Goal: Information Seeking & Learning: Learn about a topic

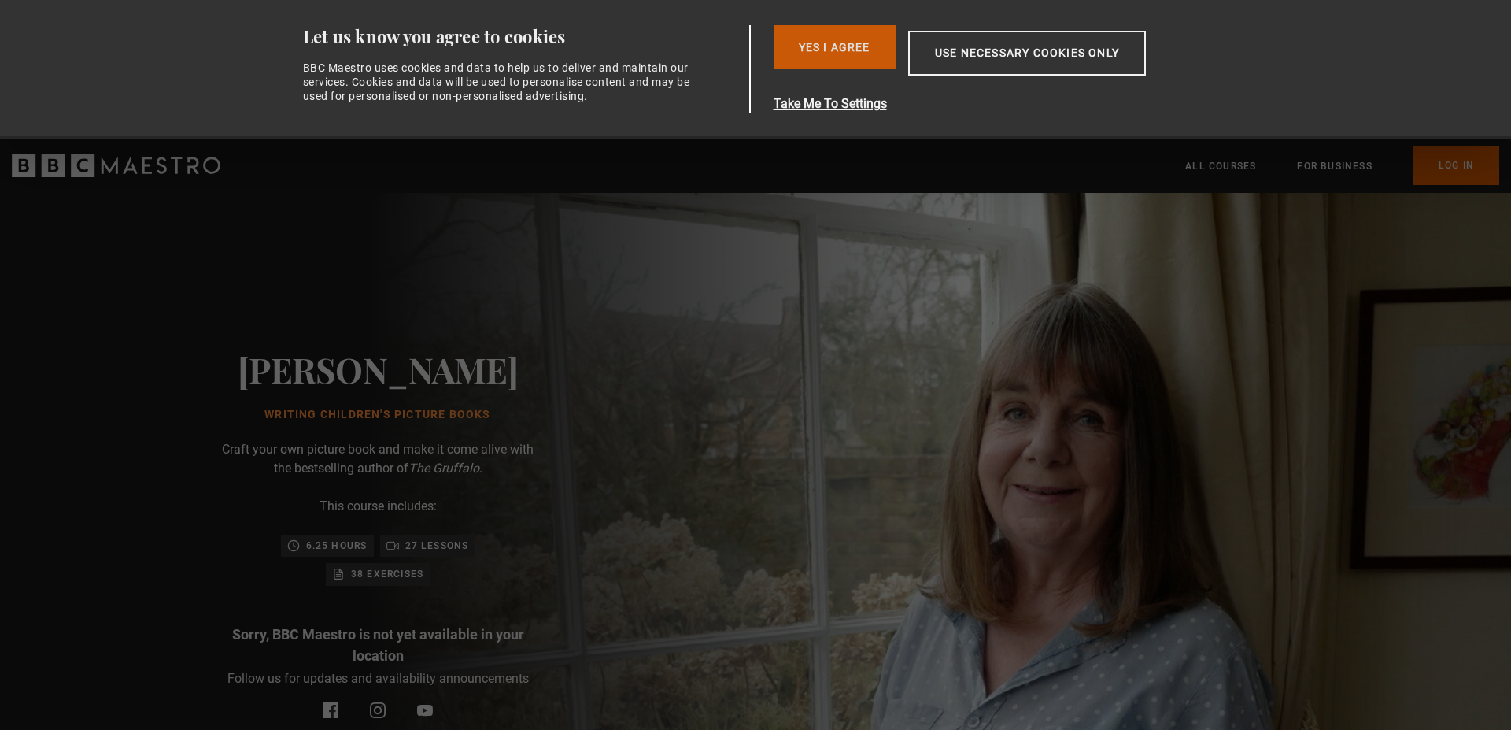
click at [829, 39] on button "Yes I Agree" at bounding box center [835, 47] width 122 height 44
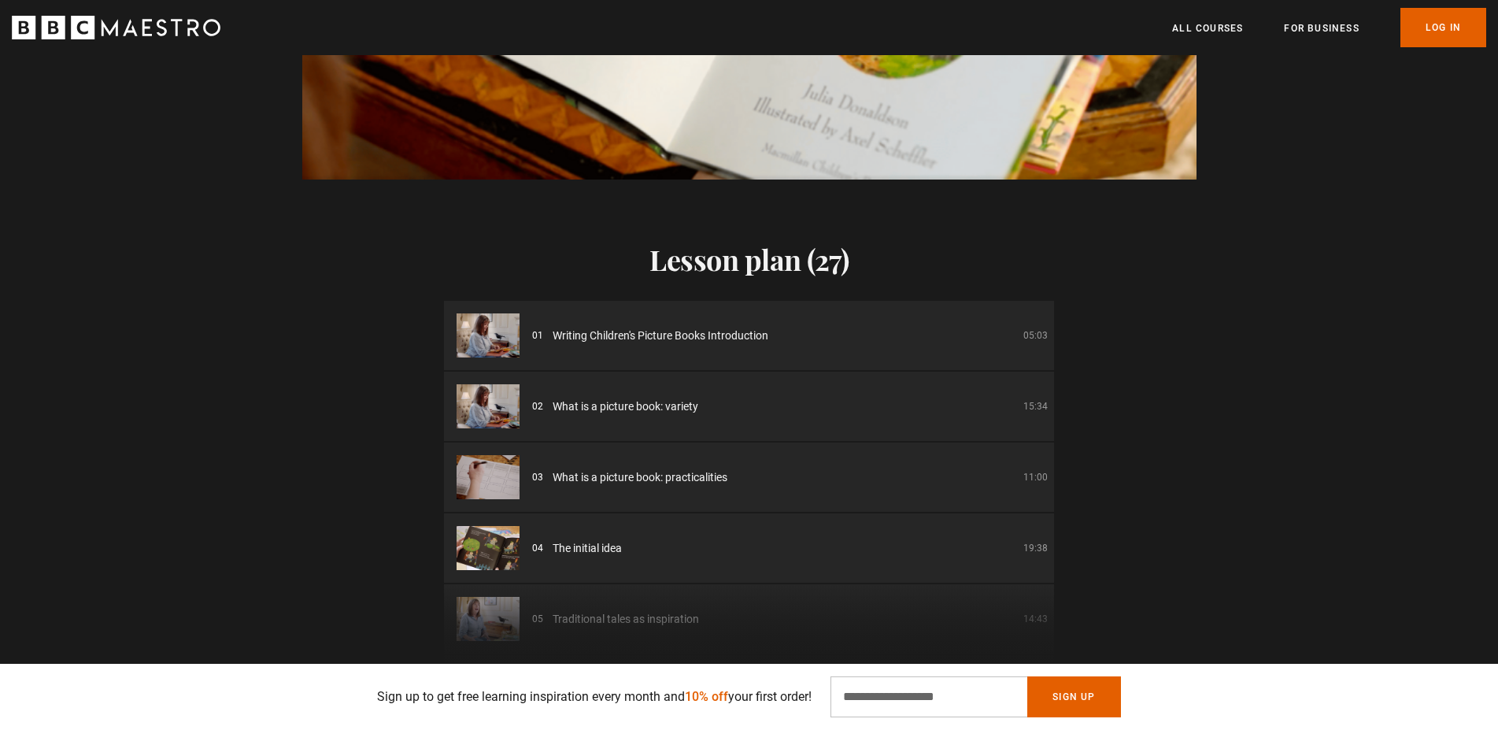
scroll to position [1606, 0]
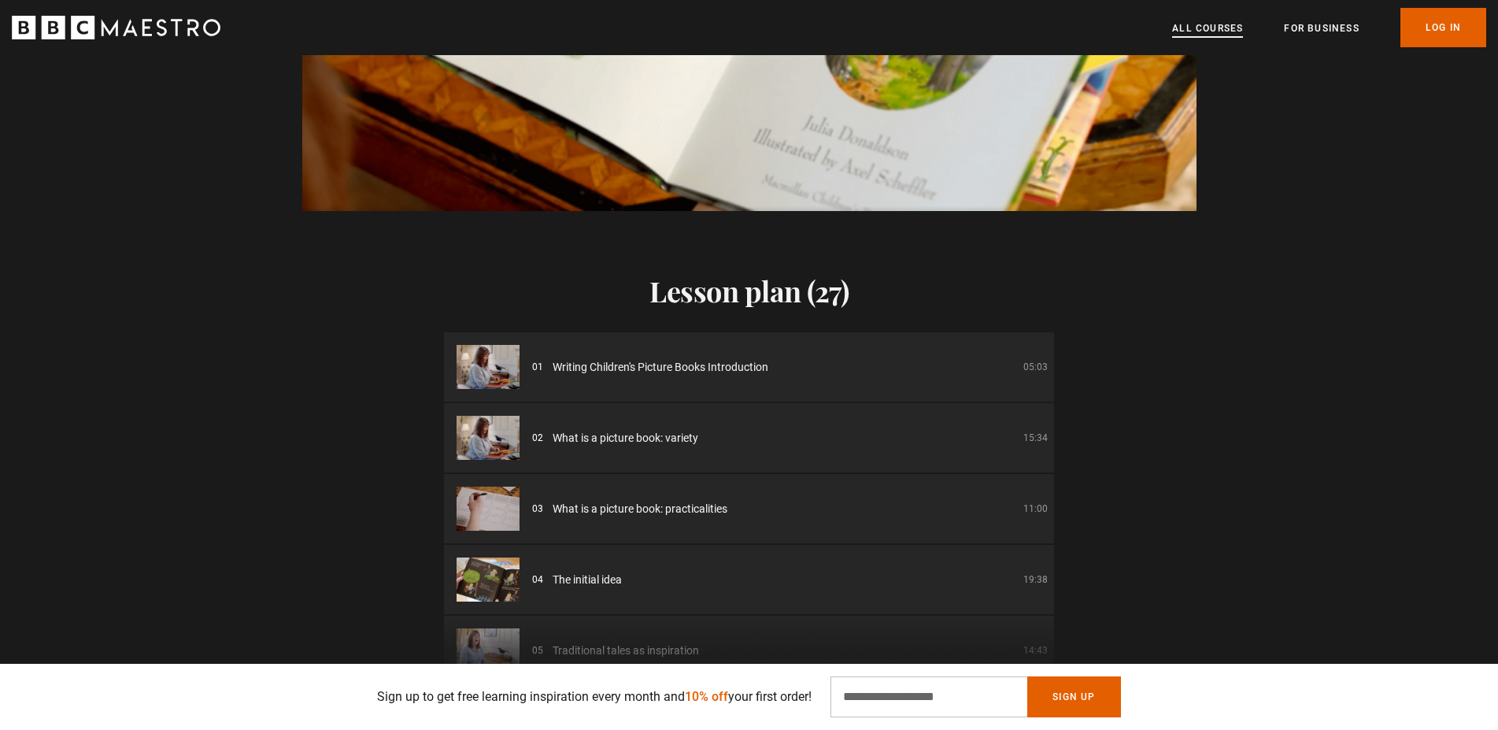
click at [1205, 27] on link "All Courses" at bounding box center [1207, 28] width 71 height 16
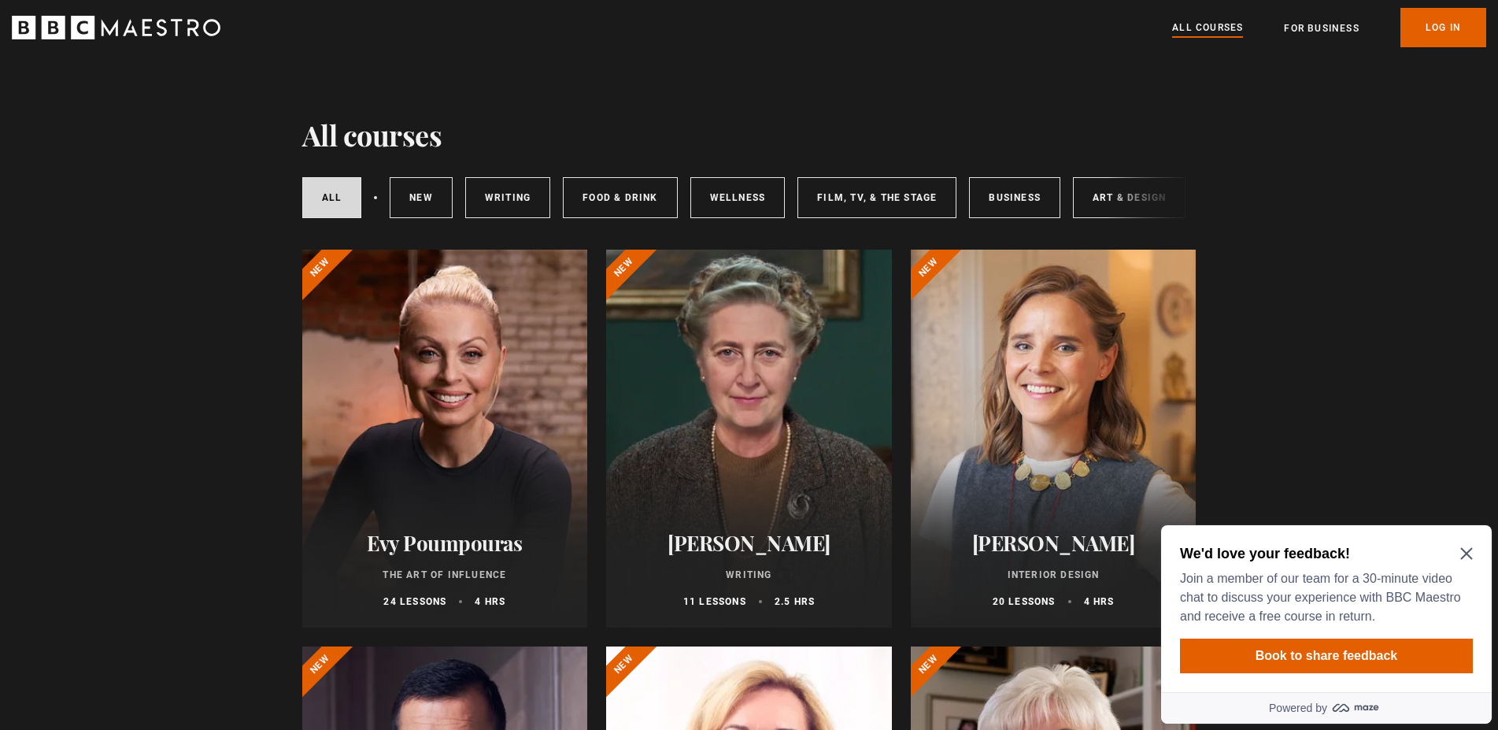
click at [1472, 548] on icon "Close Maze Prompt" at bounding box center [1466, 553] width 13 height 13
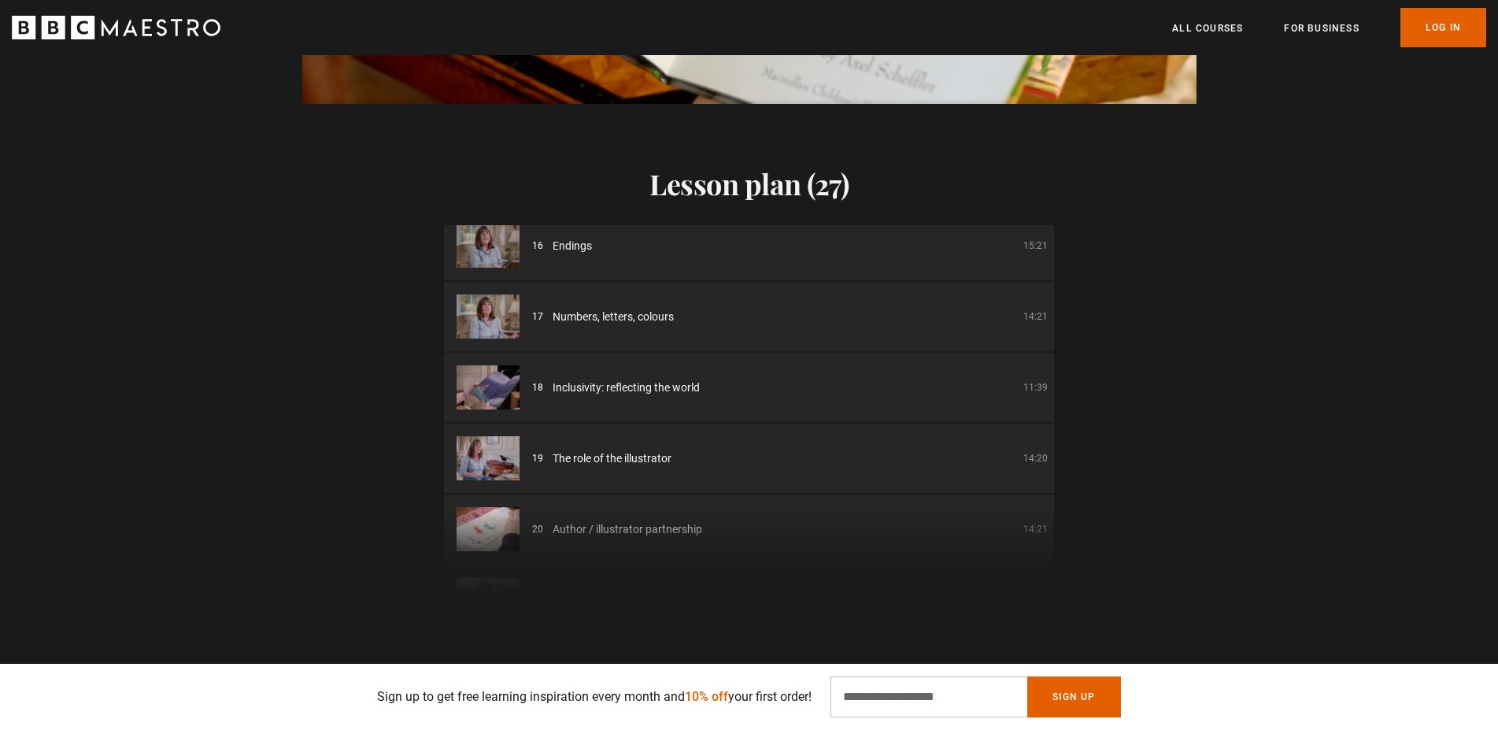
scroll to position [1496, 0]
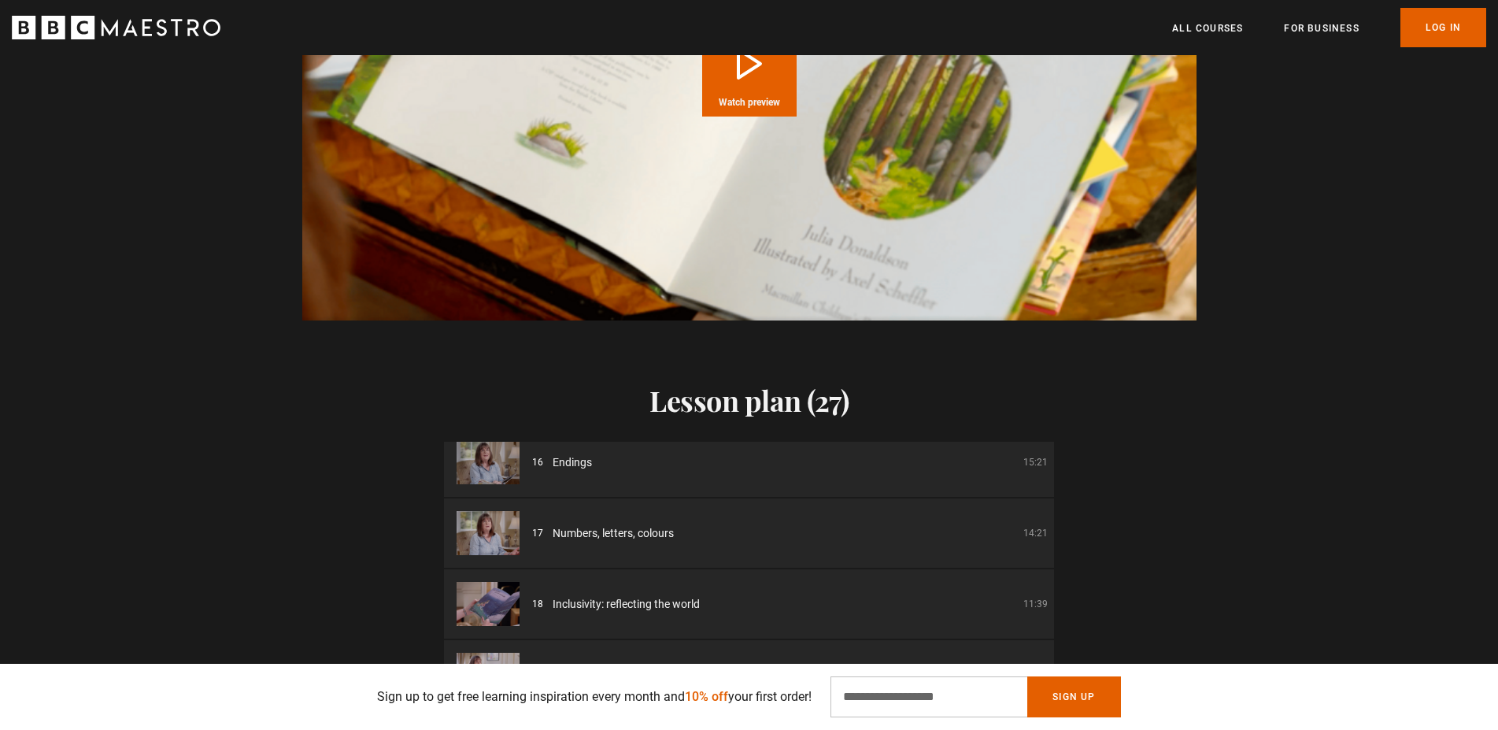
drag, startPoint x: 553, startPoint y: 438, endPoint x: 593, endPoint y: 431, distance: 40.6
click at [554, 454] on span "Endings" at bounding box center [572, 462] width 39 height 17
click at [992, 454] on div "16 Endings 15:21" at bounding box center [790, 462] width 516 height 17
click at [885, 519] on li "17 Numbers, letters, colours 14:21" at bounding box center [749, 532] width 610 height 69
click at [867, 545] on ol "01 Writing Children's Picture Books Introduction 05:03 02 What is a picture boo…" at bounding box center [749, 320] width 610 height 1911
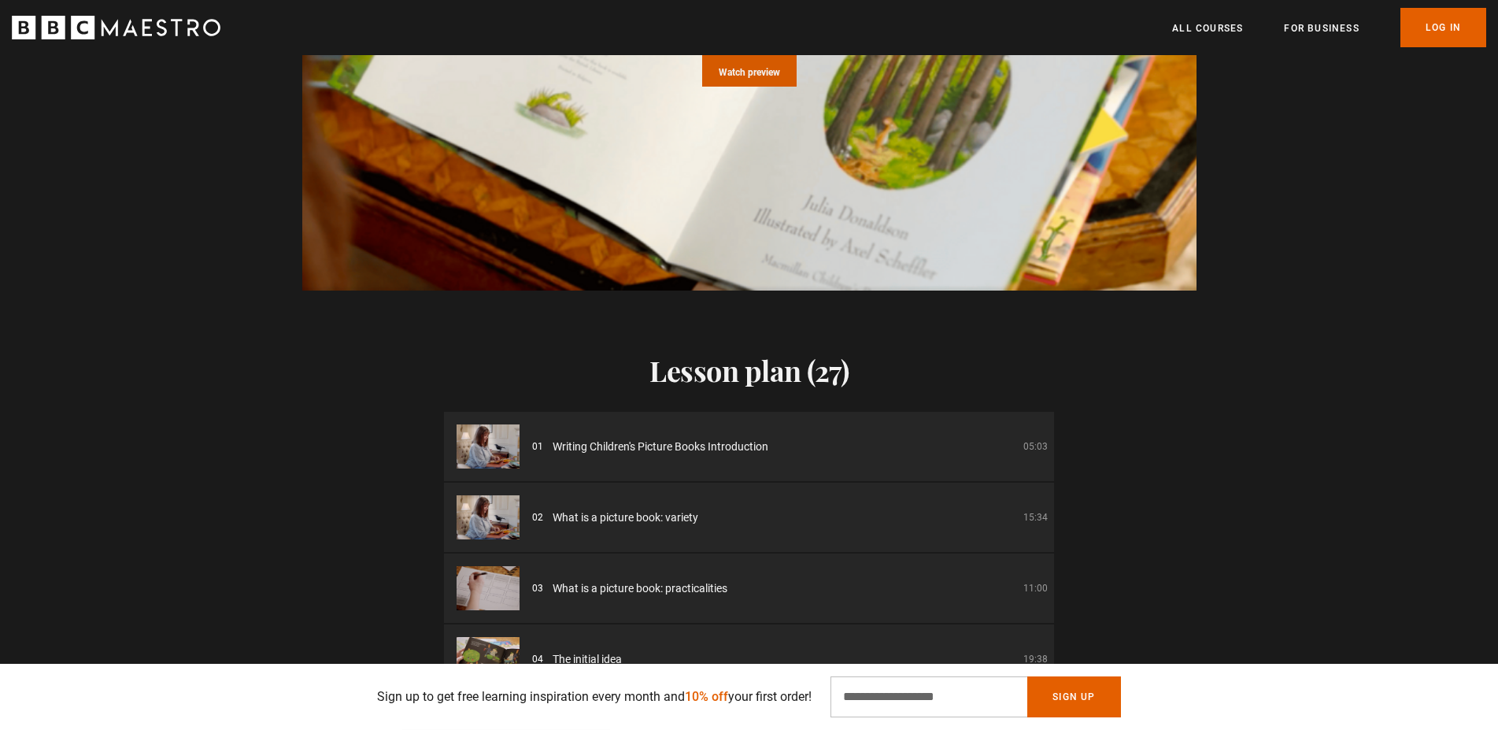
scroll to position [1095, 0]
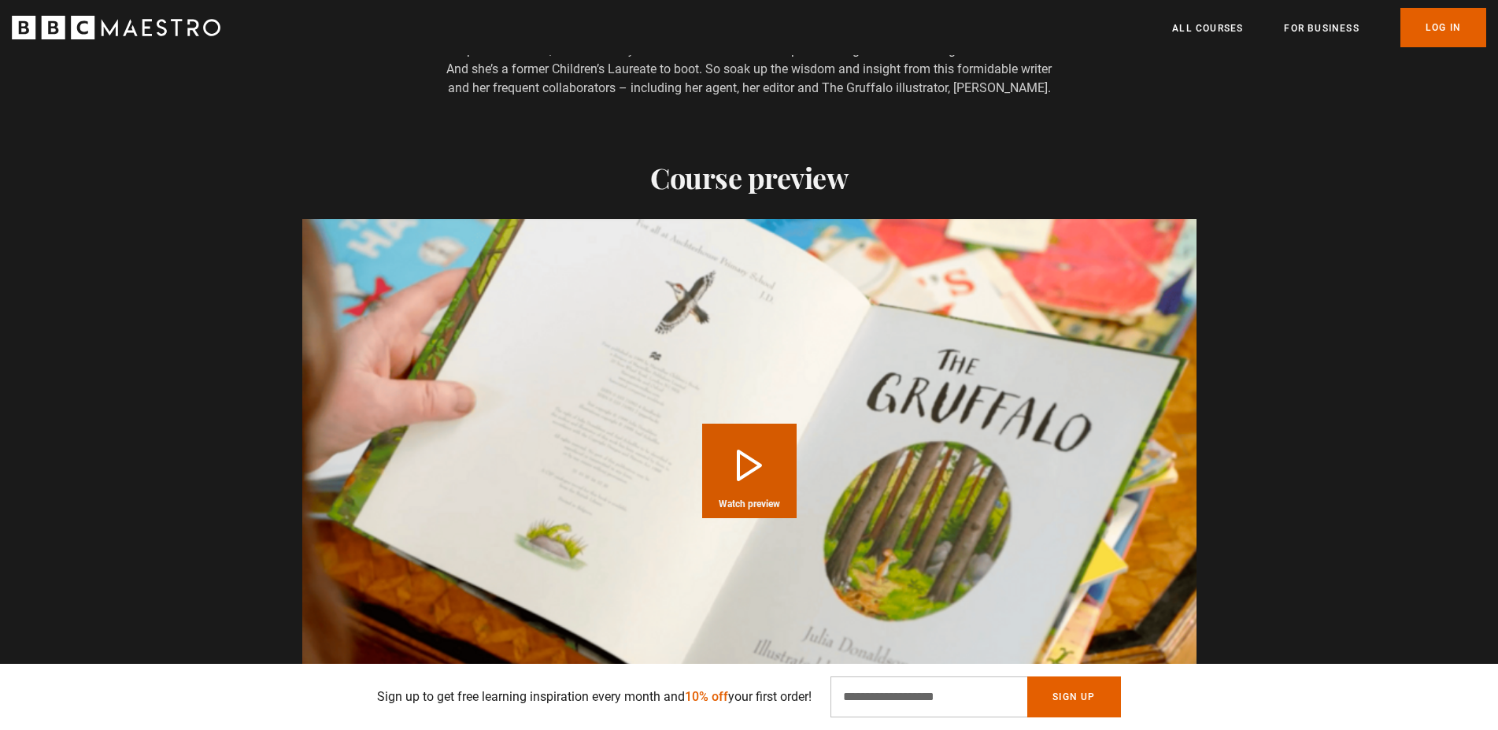
click at [749, 439] on button "Play Course overview for Writing Children's Picture Books with [PERSON_NAME] Wa…" at bounding box center [749, 470] width 94 height 94
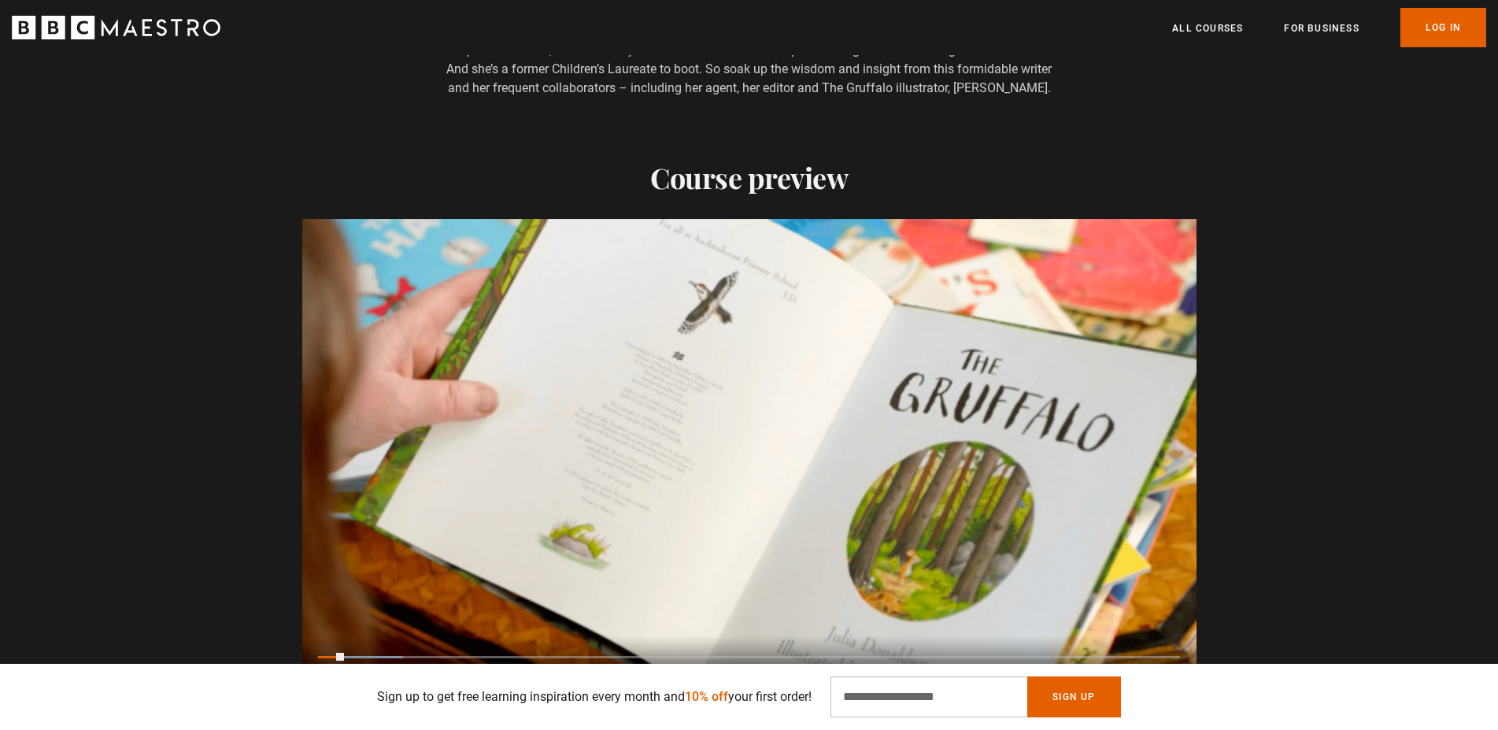
click at [531, 635] on div "10s Skip Back 10 seconds Pause 10s Skip Forward 10 seconds Loaded : 9.80% 0:22 …" at bounding box center [749, 678] width 894 height 87
drag, startPoint x: 358, startPoint y: 633, endPoint x: 567, endPoint y: 627, distance: 208.7
click at [567, 635] on div "10s Skip Back 10 seconds Play 10s Skip Forward 10 seconds Loaded : 19.61% 0:05 …" at bounding box center [749, 678] width 894 height 87
drag, startPoint x: 355, startPoint y: 631, endPoint x: 519, endPoint y: 643, distance: 164.2
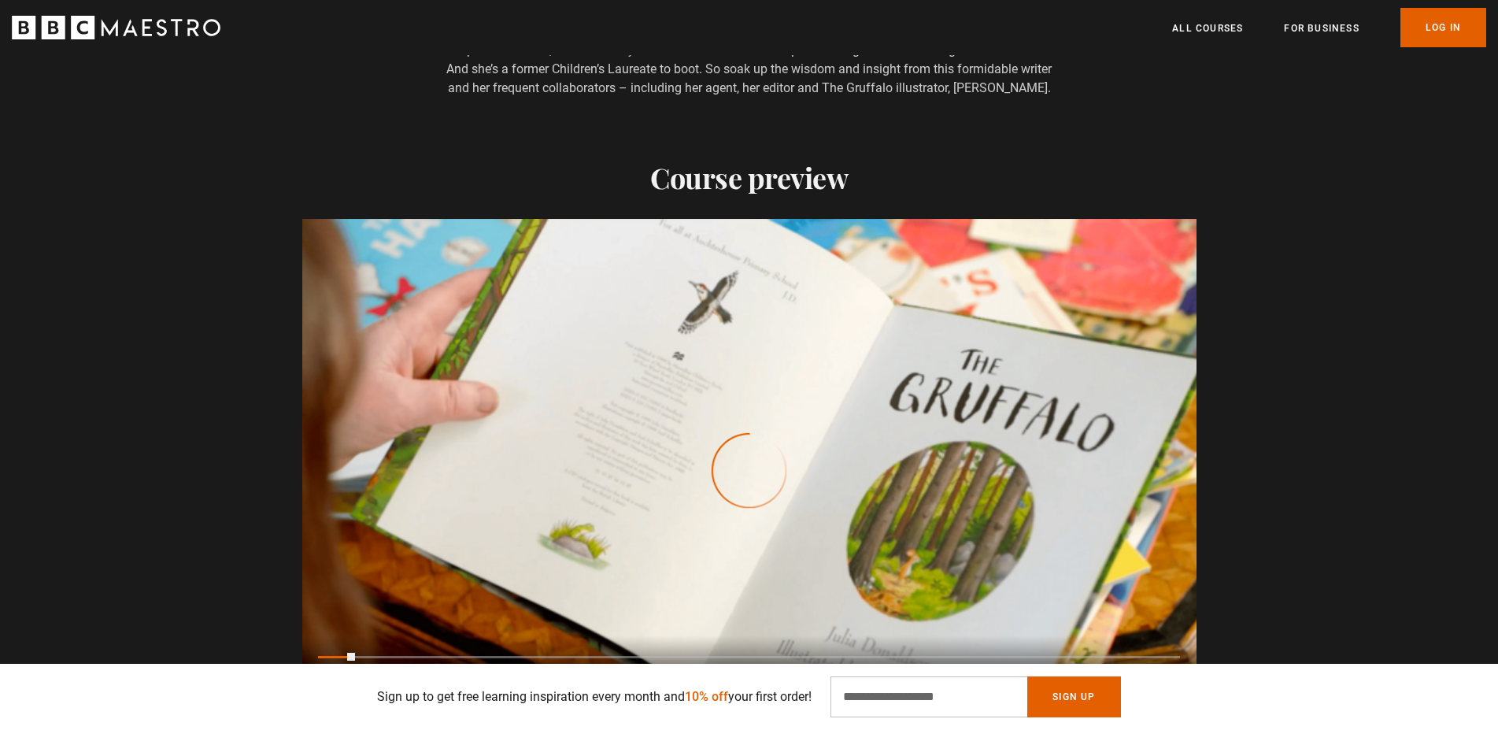
click at [519, 643] on div "10s Skip Back 10 seconds Play 10s Skip Forward 10 seconds Loaded : 0.00% 0:14 0…" at bounding box center [749, 678] width 894 height 87
click at [677, 410] on video "Video Player" at bounding box center [749, 470] width 894 height 503
click at [682, 411] on video "Video Player" at bounding box center [749, 470] width 894 height 503
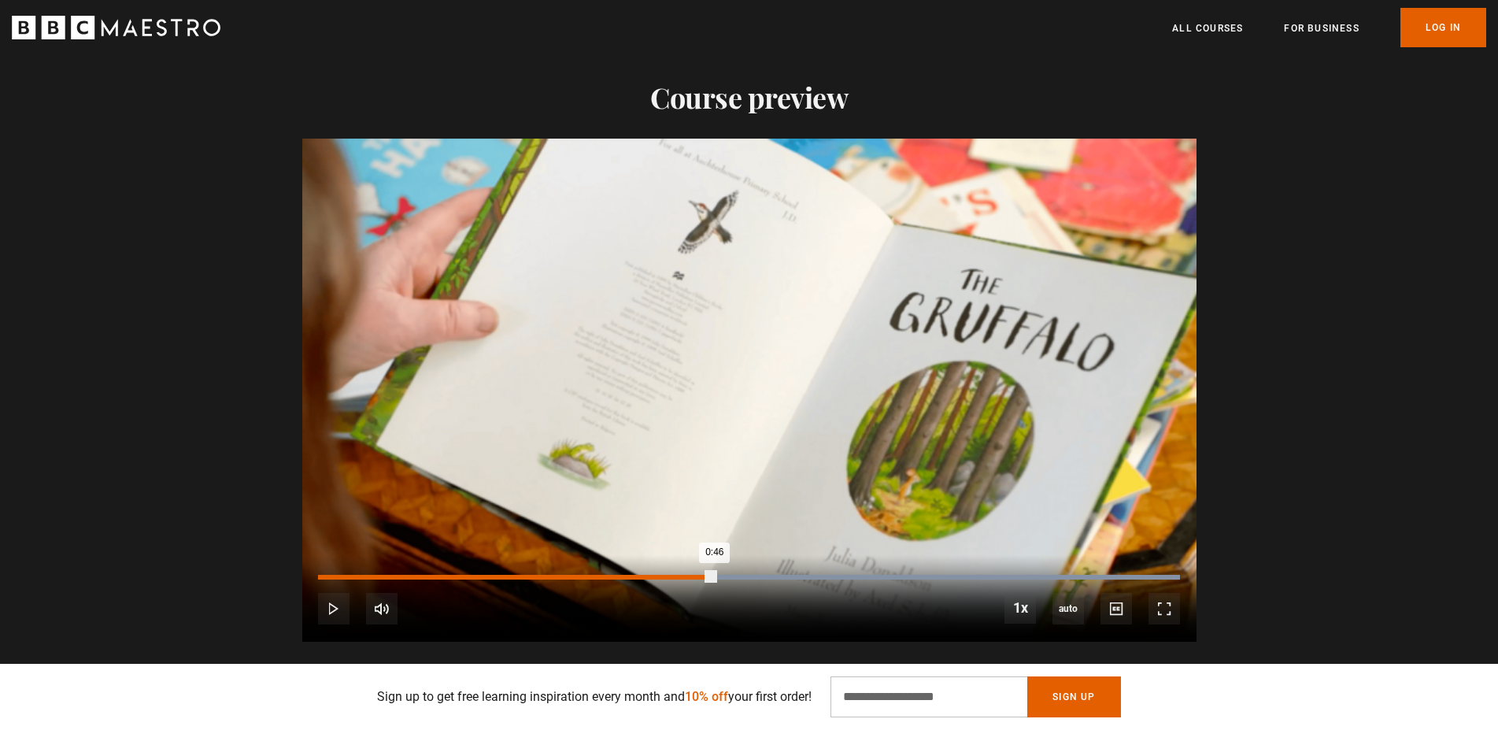
scroll to position [0, 1650]
drag, startPoint x: 715, startPoint y: 553, endPoint x: 323, endPoint y: 557, distance: 392.0
click at [323, 557] on div "10s Skip Back 10 seconds Play 10s Skip Forward 10 seconds Loaded : 34.41% 0:06 …" at bounding box center [749, 598] width 894 height 87
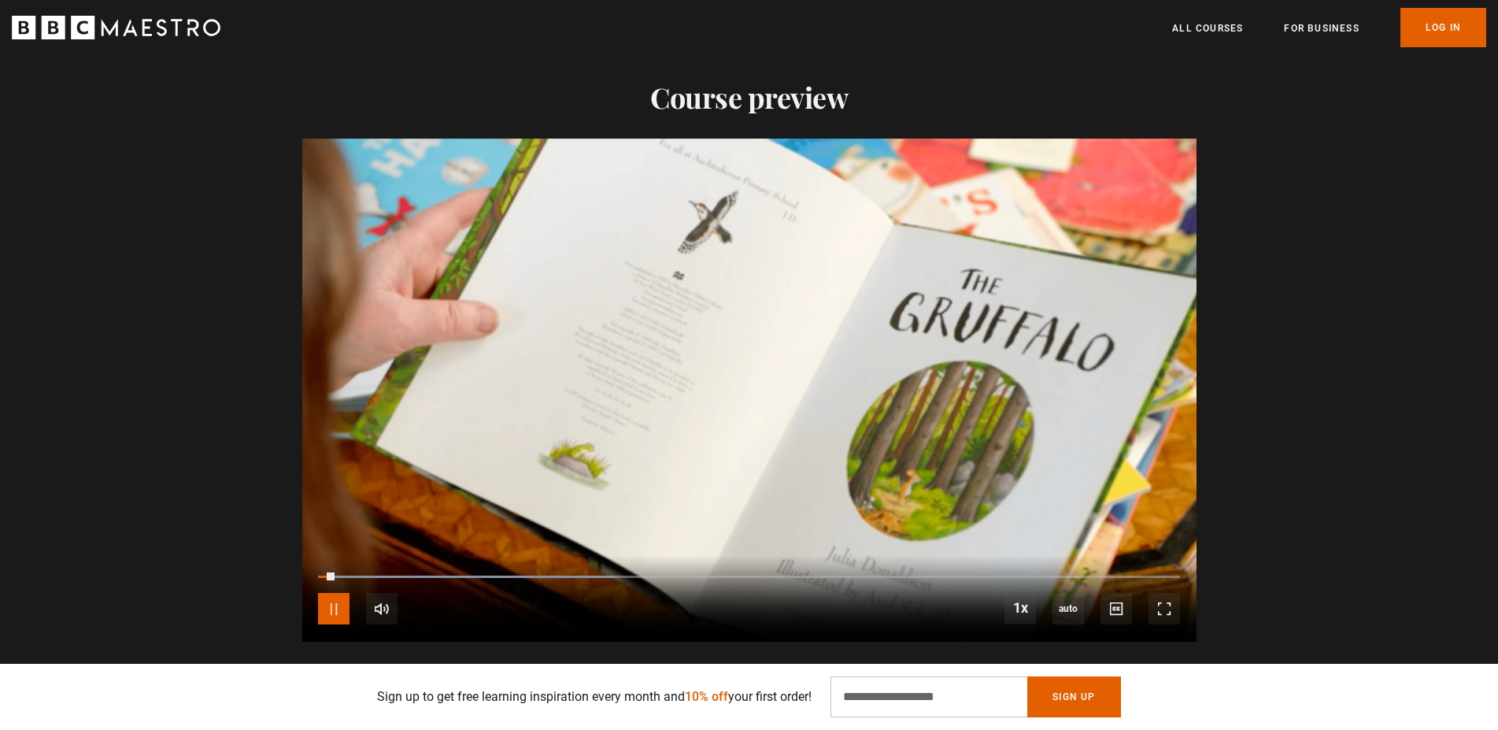
click at [337, 593] on span "Video Player" at bounding box center [333, 608] width 31 height 31
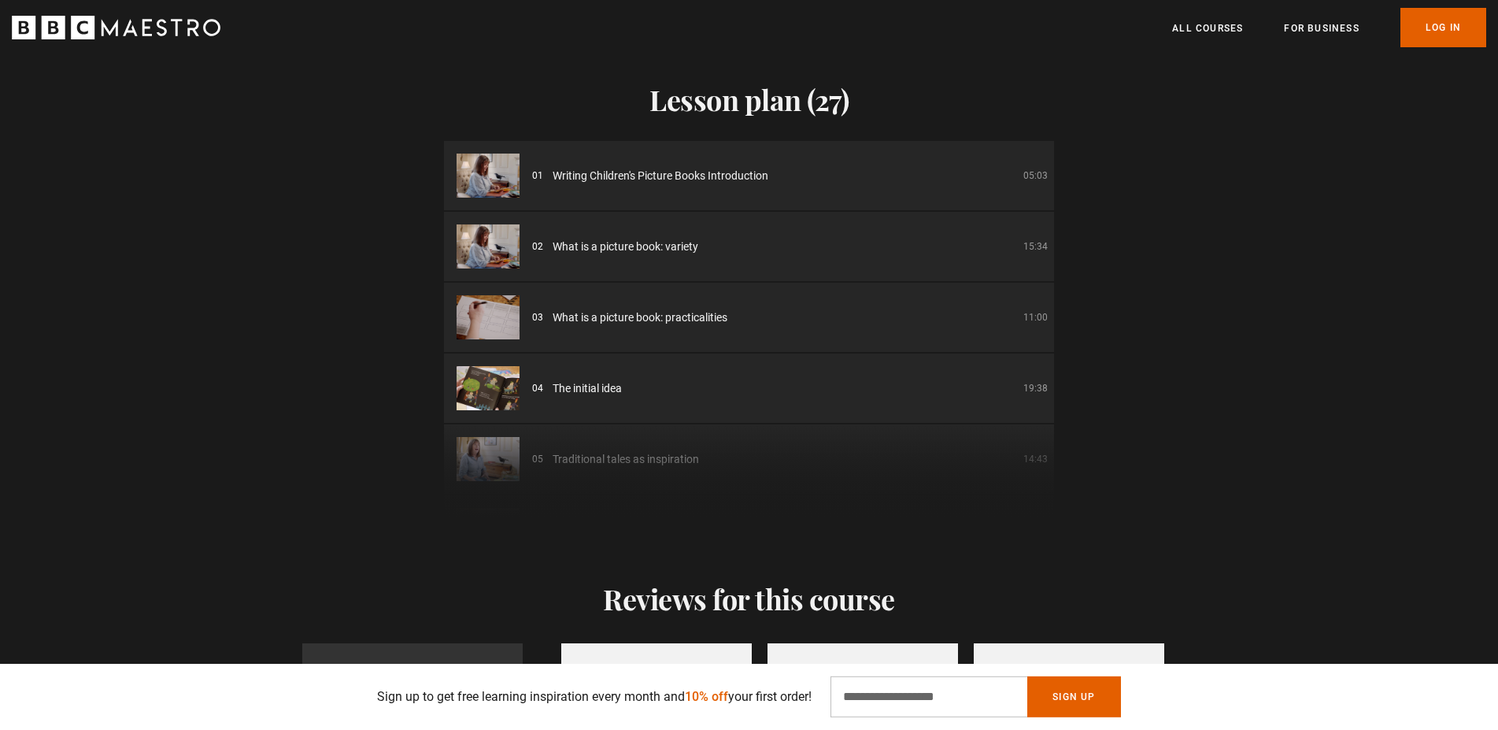
scroll to position [1657, 0]
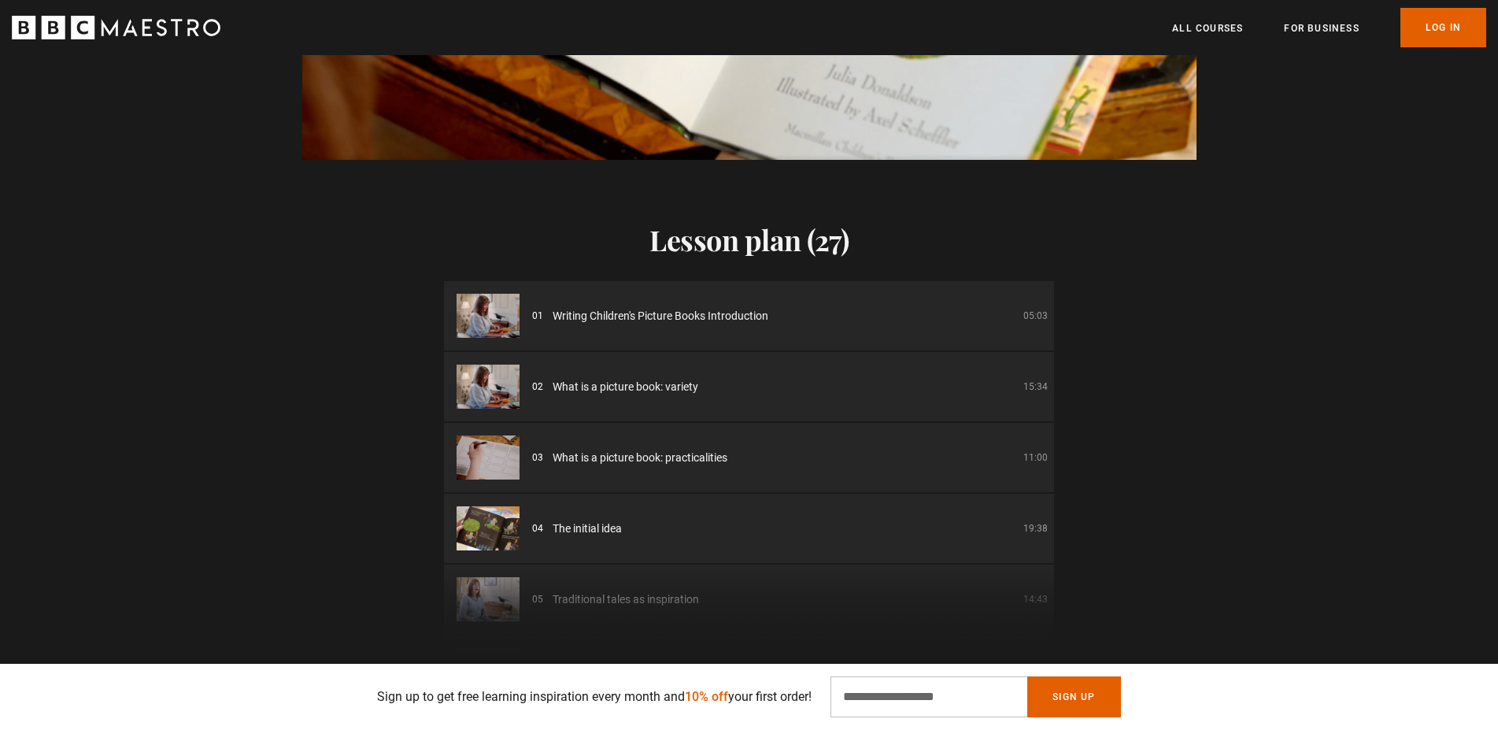
click at [478, 515] on img at bounding box center [488, 528] width 63 height 44
click at [505, 560] on div "01 Writing Children's Picture Books Introduction 05:03 02 What is a picture boo…" at bounding box center [749, 470] width 610 height 378
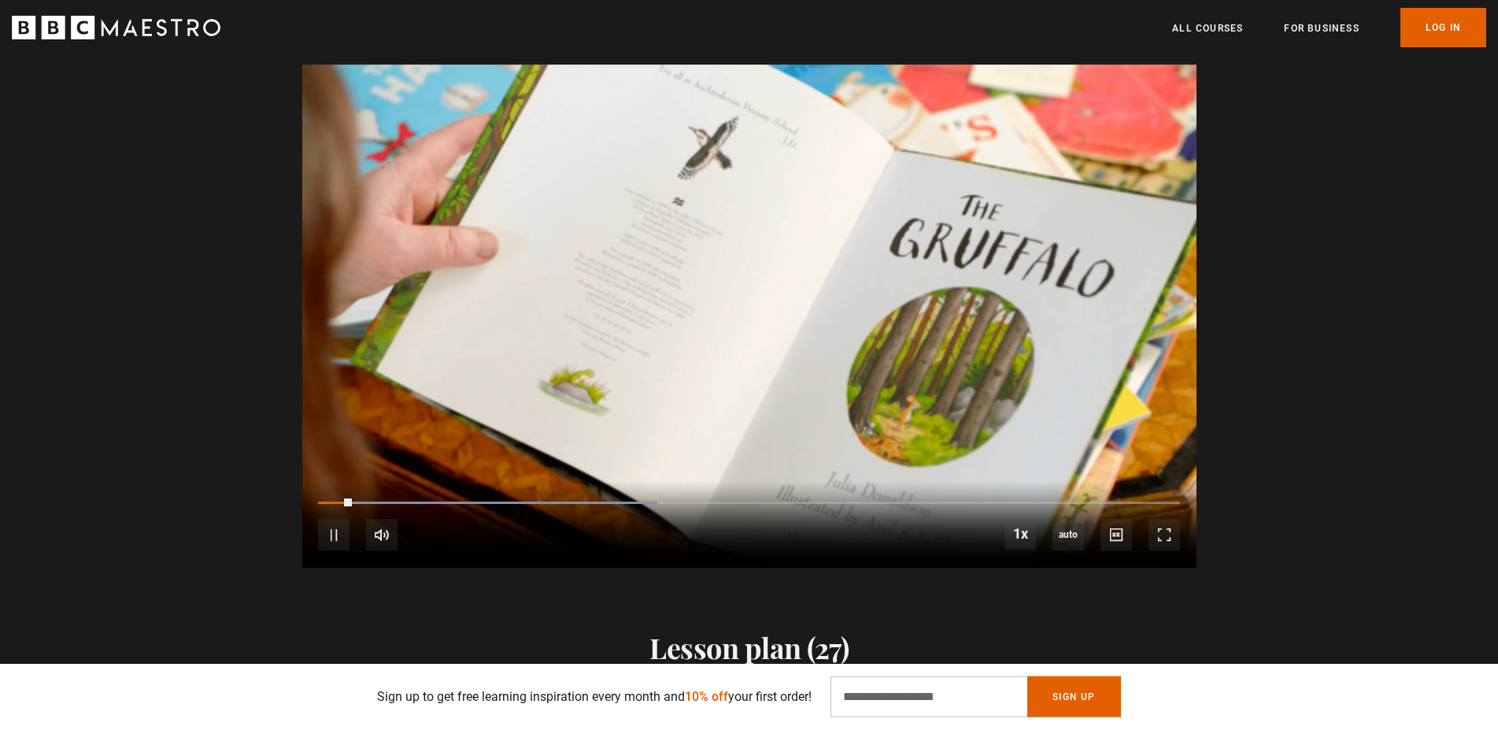
scroll to position [1175, 0]
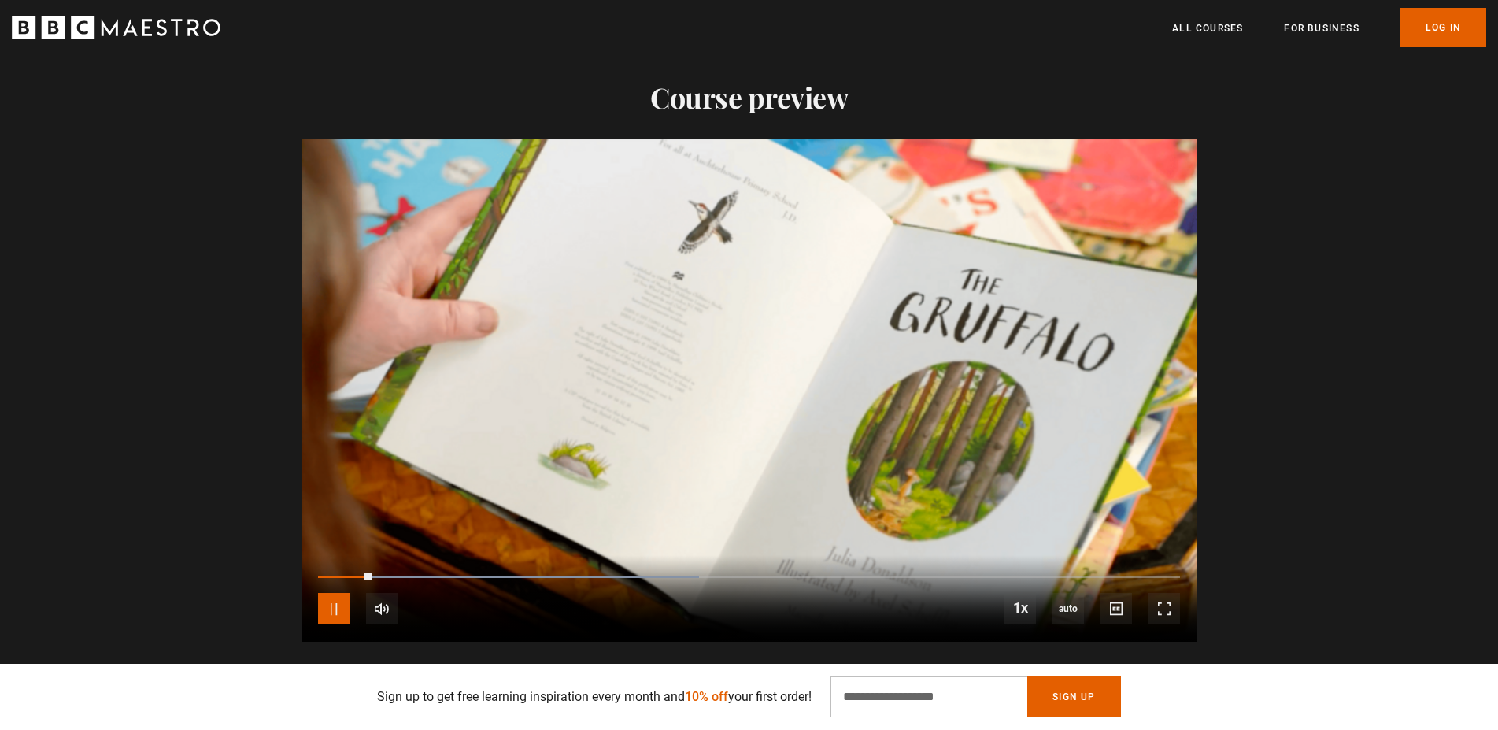
click at [327, 593] on span "Video Player" at bounding box center [333, 608] width 31 height 31
click at [1449, 19] on link "Log In" at bounding box center [1443, 27] width 86 height 39
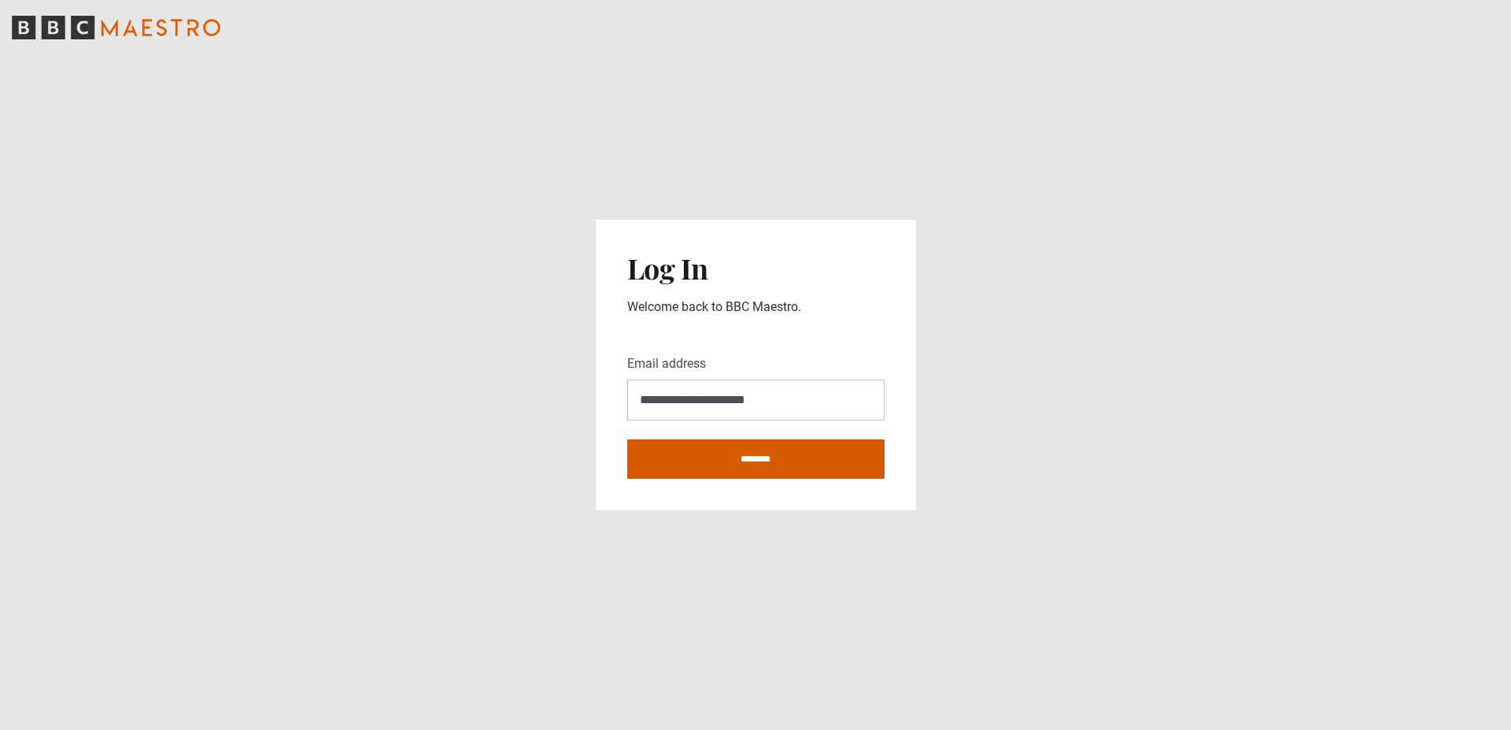
type input "**********"
click at [766, 459] on input "********" at bounding box center [755, 458] width 257 height 39
type input "**********"
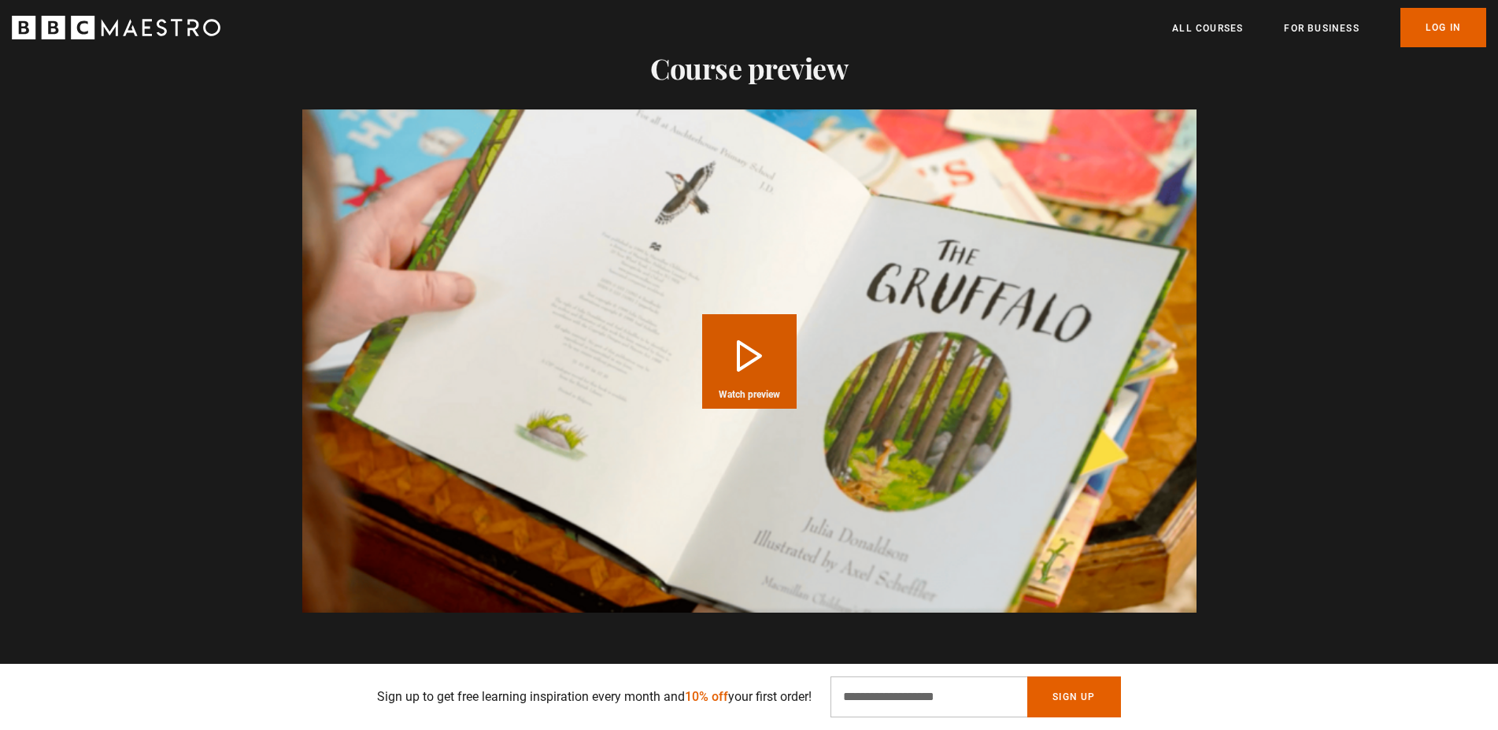
scroll to position [1124, 0]
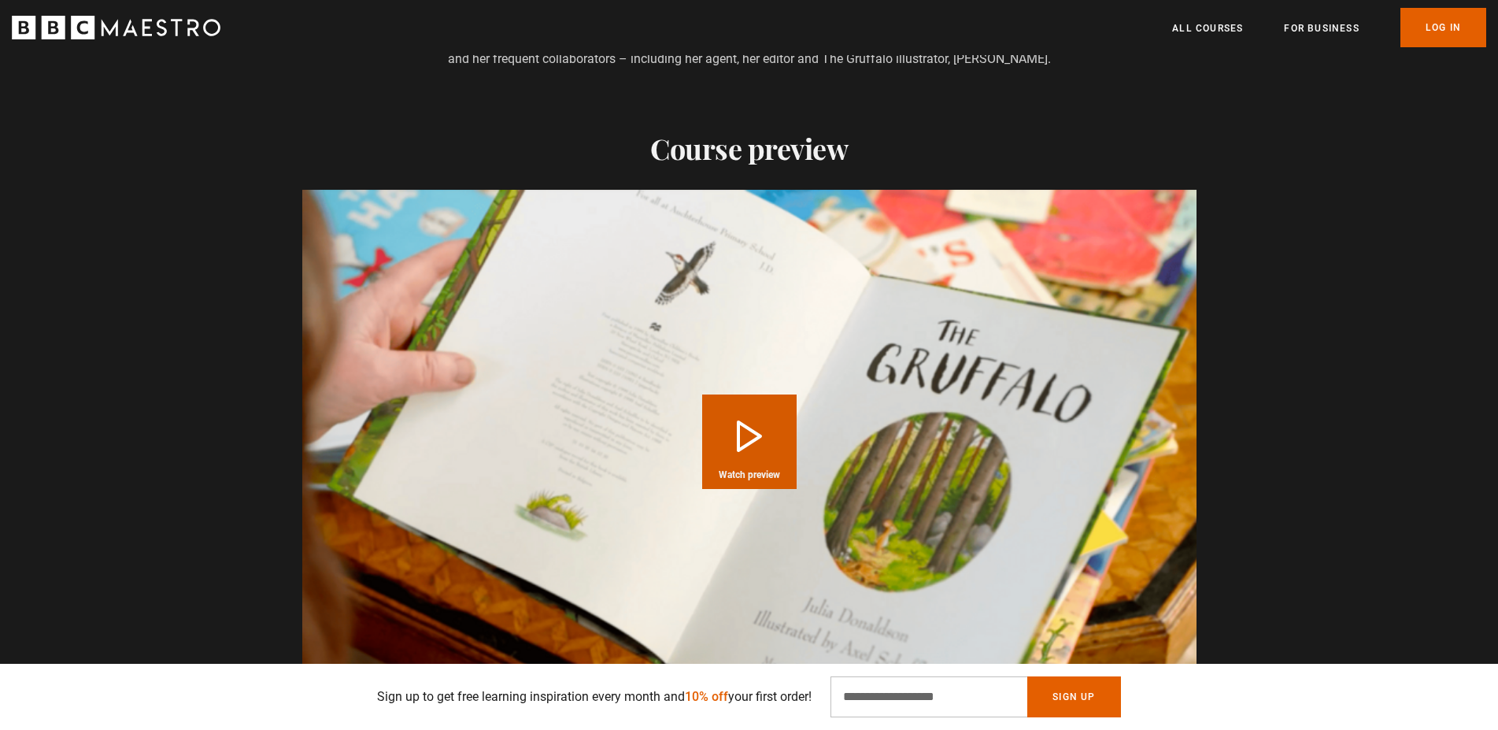
click at [754, 423] on button "Play Course overview for Writing Children's Picture Books with [PERSON_NAME] Wa…" at bounding box center [749, 441] width 94 height 94
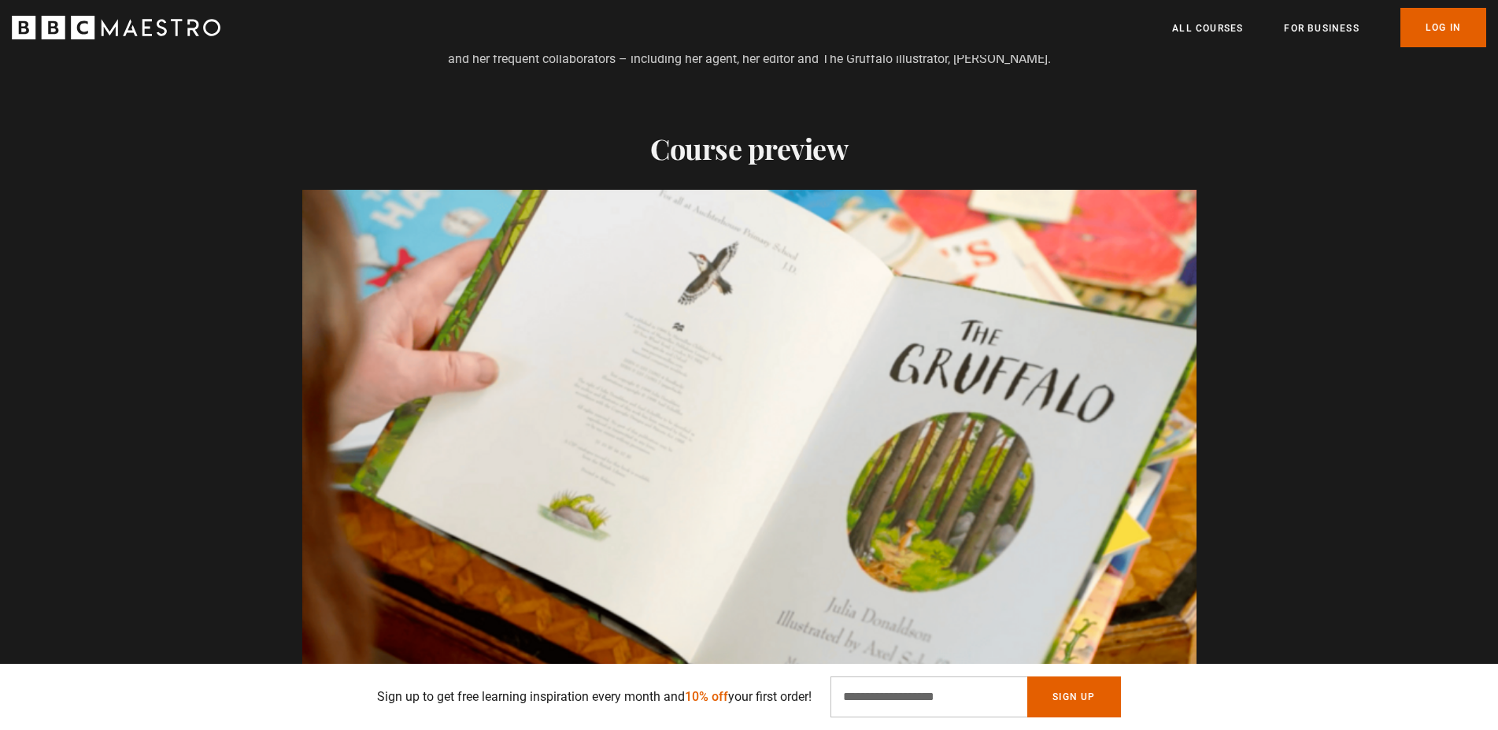
scroll to position [0, 2062]
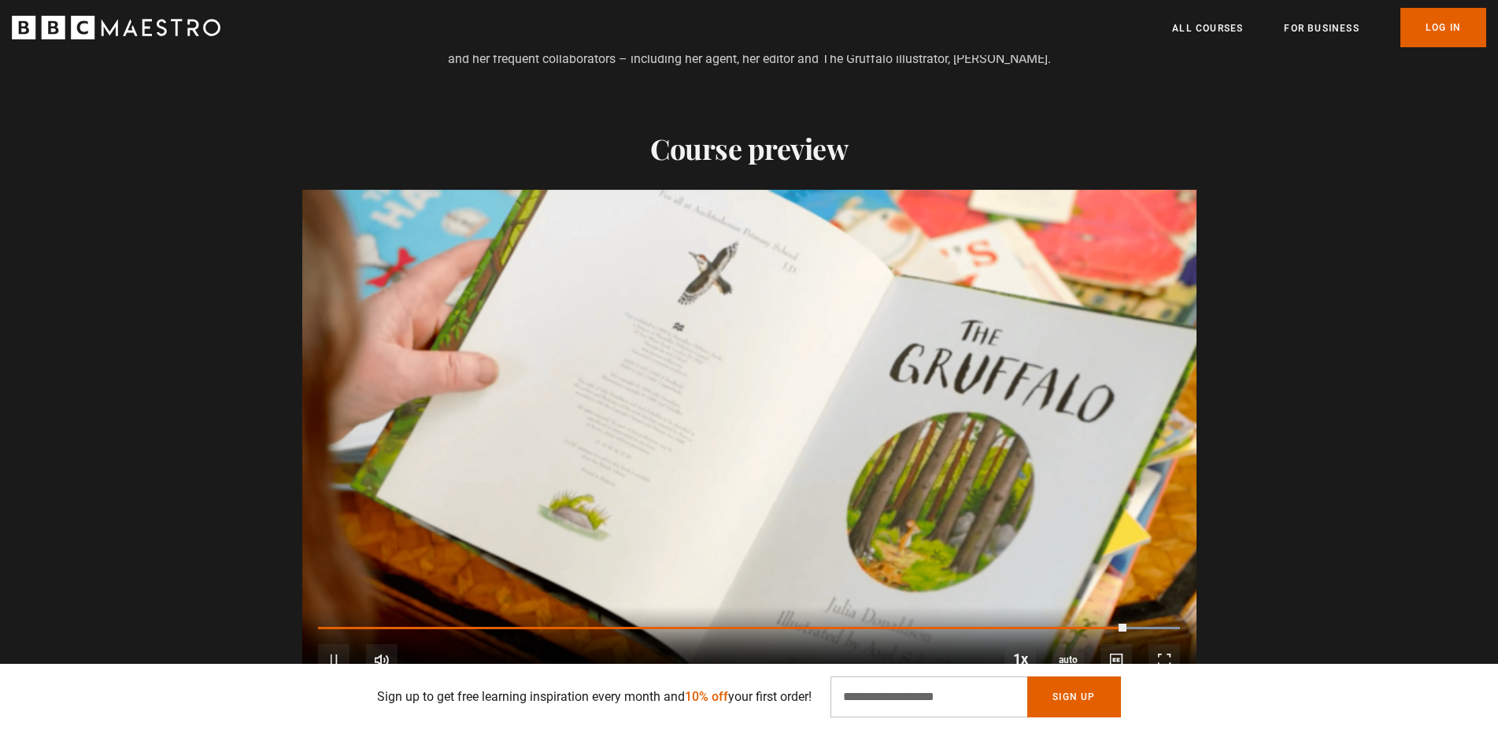
click at [903, 606] on div "10s Skip Back 10 seconds Pause 10s Skip Forward 10 seconds Loaded : 100.00% 0:0…" at bounding box center [749, 649] width 894 height 87
drag, startPoint x: 1133, startPoint y: 603, endPoint x: 880, endPoint y: 605, distance: 253.5
click at [880, 626] on div "1:36" at bounding box center [725, 628] width 815 height 5
drag, startPoint x: 1114, startPoint y: 603, endPoint x: 939, endPoint y: 602, distance: 174.7
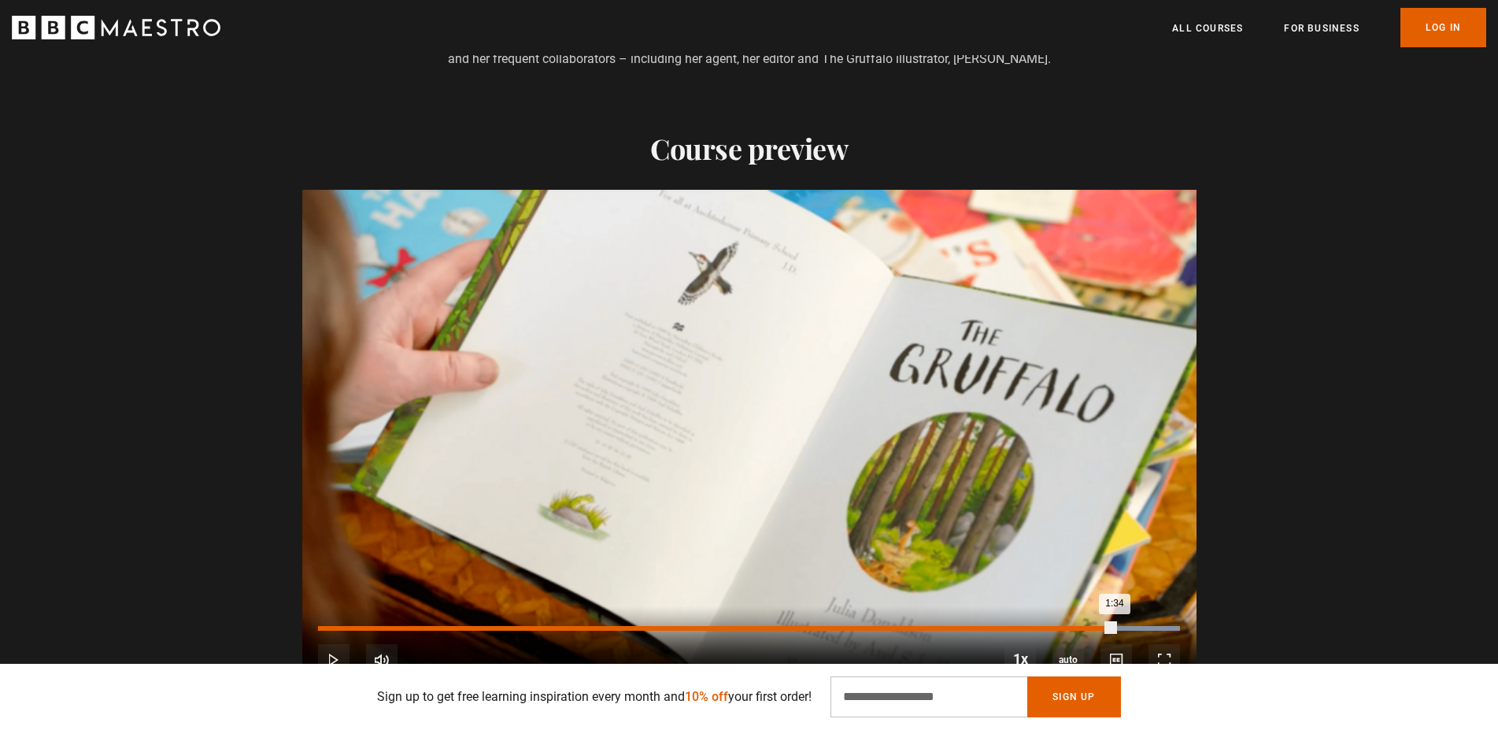
click at [939, 626] on div "1:34" at bounding box center [716, 628] width 796 height 5
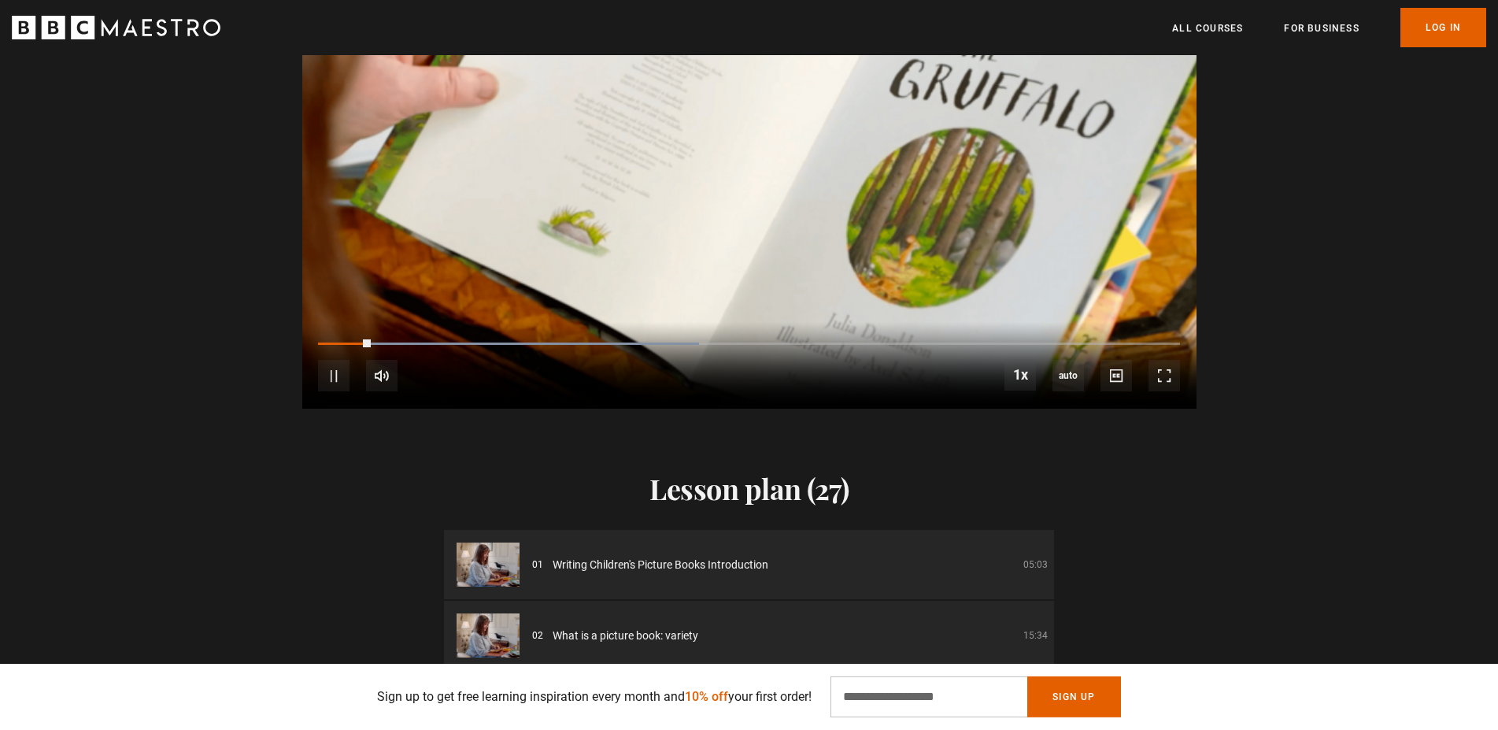
scroll to position [1445, 0]
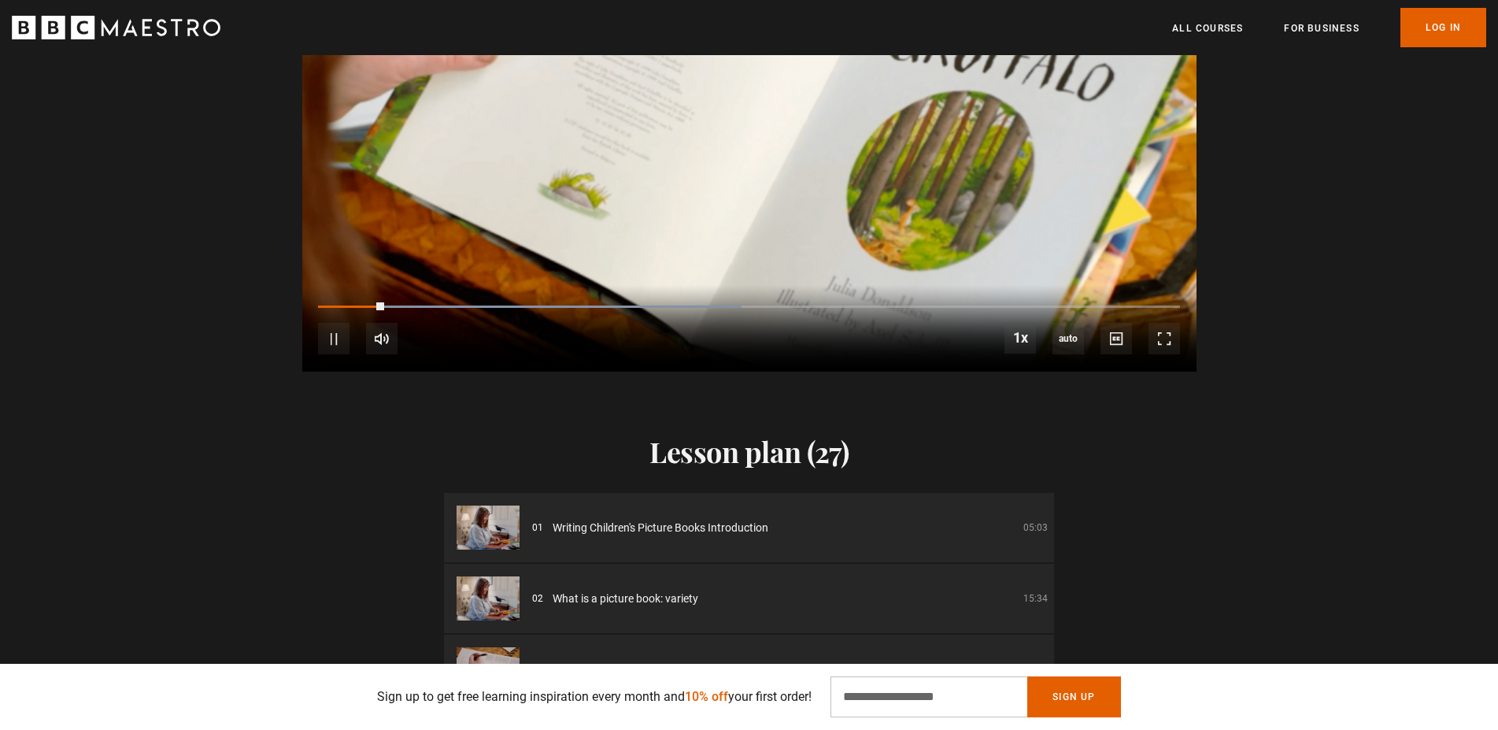
click at [728, 176] on video "Video Player" at bounding box center [749, 120] width 894 height 503
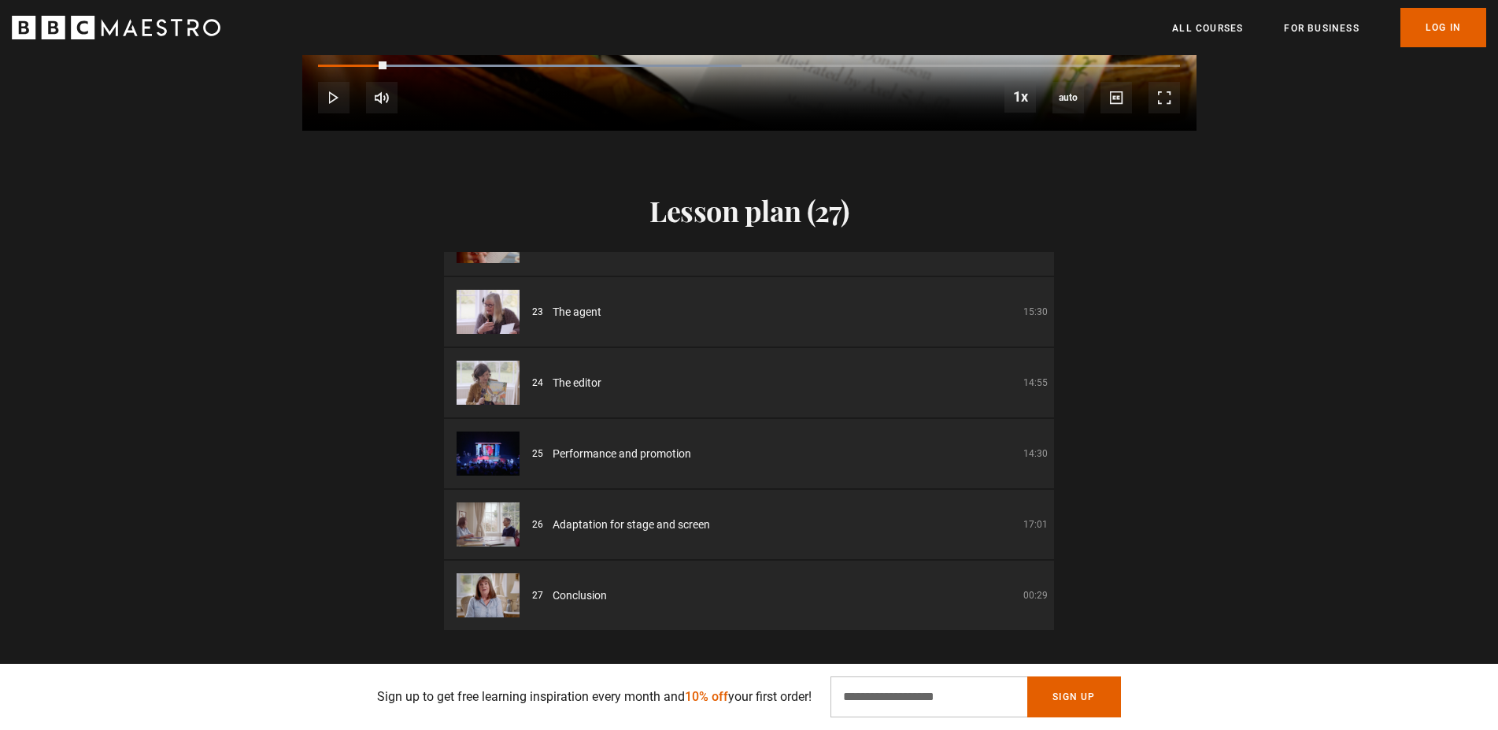
scroll to position [0, 381]
